Goal: Transaction & Acquisition: Purchase product/service

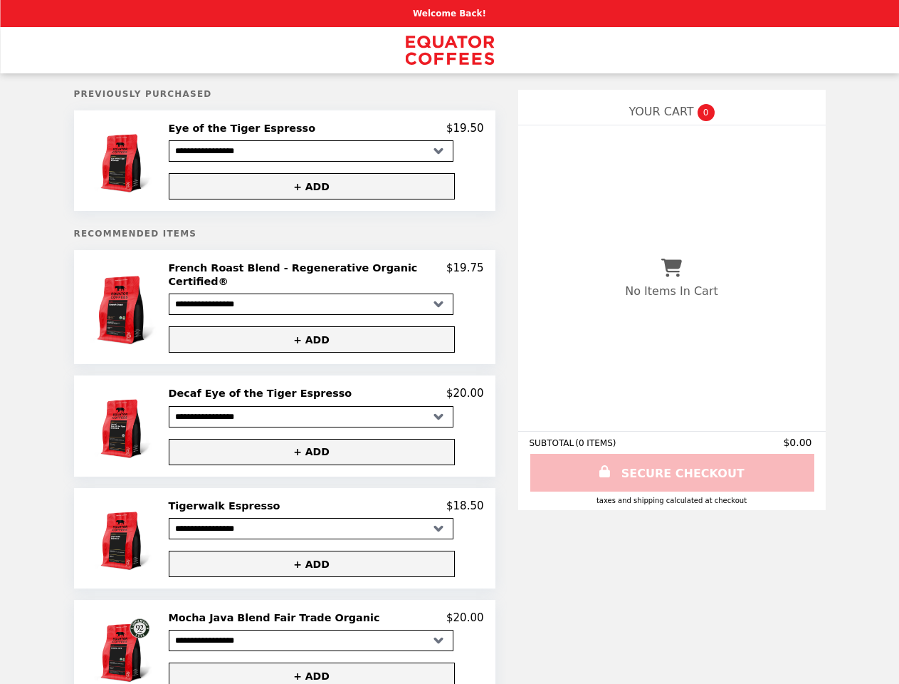
click at [140, 162] on img at bounding box center [125, 161] width 66 height 78
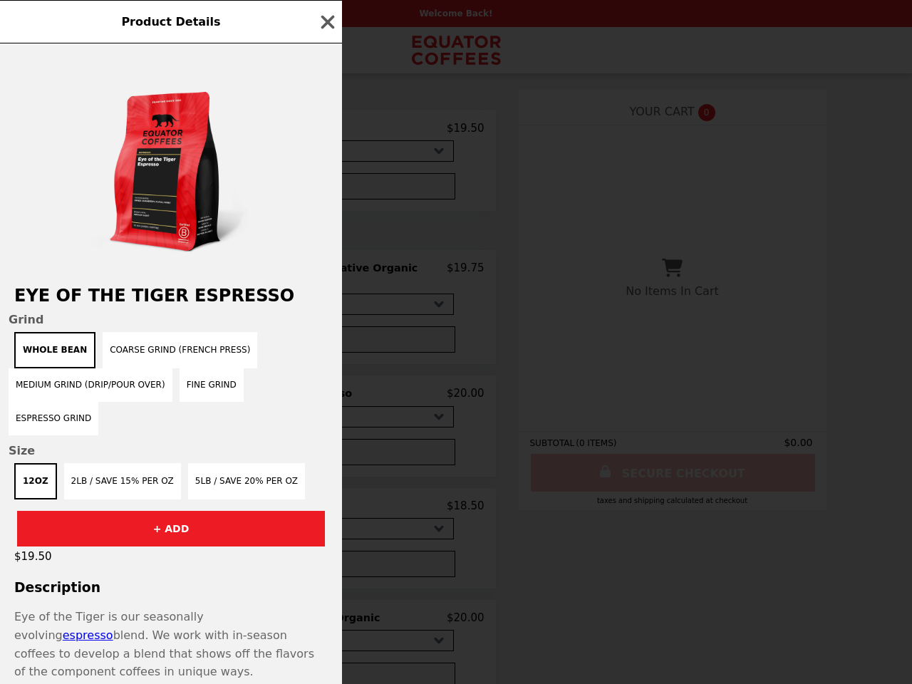
click at [325, 130] on div "Product Details Eye of the Tiger Espresso Grind Whole Bean Coarse Grind (French…" at bounding box center [456, 342] width 912 height 684
click at [325, 189] on div at bounding box center [171, 157] width 342 height 228
click at [140, 305] on h2 "Eye of the Tiger Espresso" at bounding box center [171, 296] width 342 height 20
click at [325, 273] on div "Product Details Eye of the Tiger Espresso Grind Whole Bean Coarse Grind (French…" at bounding box center [456, 342] width 912 height 684
click at [325, 326] on span "Grind" at bounding box center [171, 320] width 325 height 14
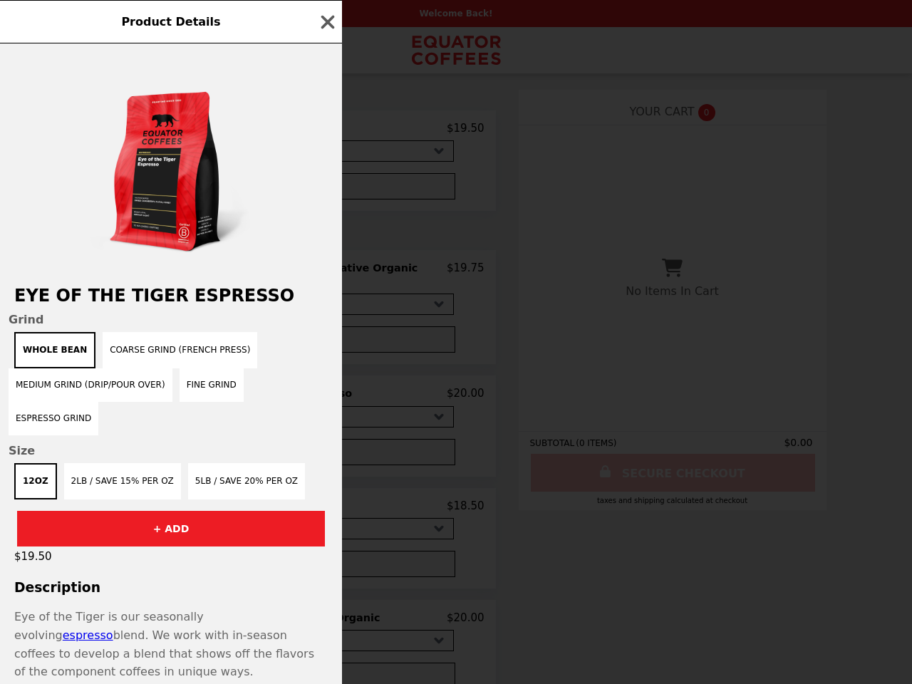
click at [140, 418] on img at bounding box center [125, 426] width 66 height 78
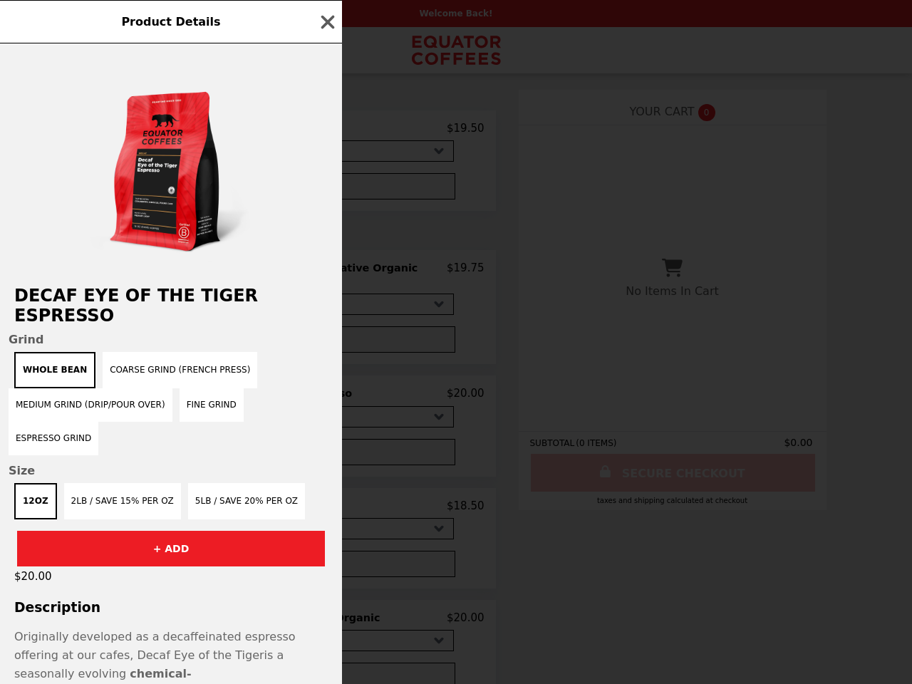
click at [325, 386] on div "Product Details Decaf Eye of the Tiger Espresso Grind Whole Bean Coarse Grind (…" at bounding box center [456, 342] width 912 height 684
click at [325, 483] on div "12oz 2lb / Save 15% per oz 5lb / Save 20% per oz" at bounding box center [171, 501] width 325 height 36
click at [140, 531] on div "Product Details Decaf Eye of the Tiger Espresso Grind Whole Bean Coarse Grind (…" at bounding box center [456, 342] width 912 height 684
